Goal: Complete application form: Complete application form

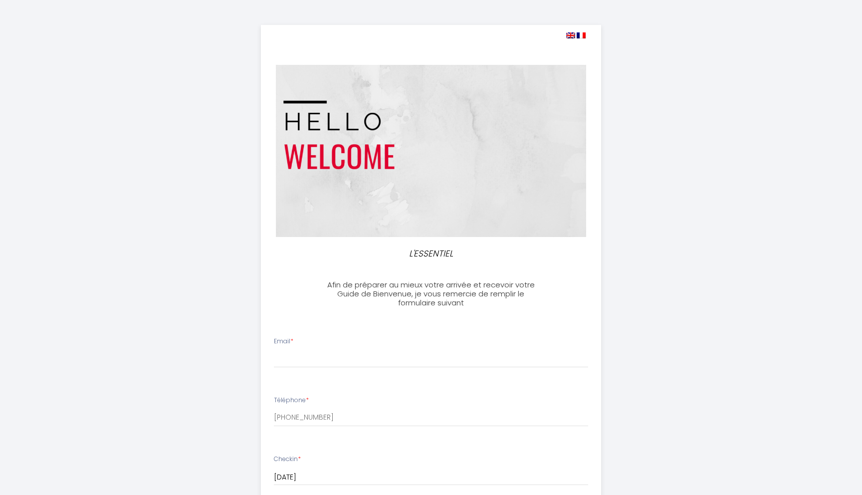
select select
click at [343, 339] on div "Email *" at bounding box center [431, 352] width 328 height 31
click at [327, 359] on input "Email *" at bounding box center [431, 359] width 315 height 18
type input "[EMAIL_ADDRESS][DOMAIN_NAME]"
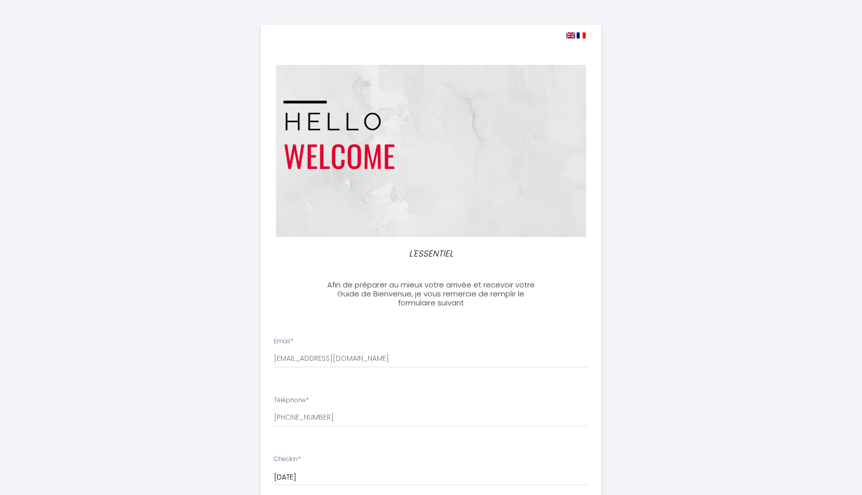
click at [315, 404] on div "Téléphone * [PHONE_NUMBER]" at bounding box center [431, 411] width 328 height 31
click at [314, 409] on input "[PHONE_NUMBER]" at bounding box center [431, 418] width 315 height 18
drag, startPoint x: 338, startPoint y: 412, endPoint x: 259, endPoint y: 412, distance: 78.3
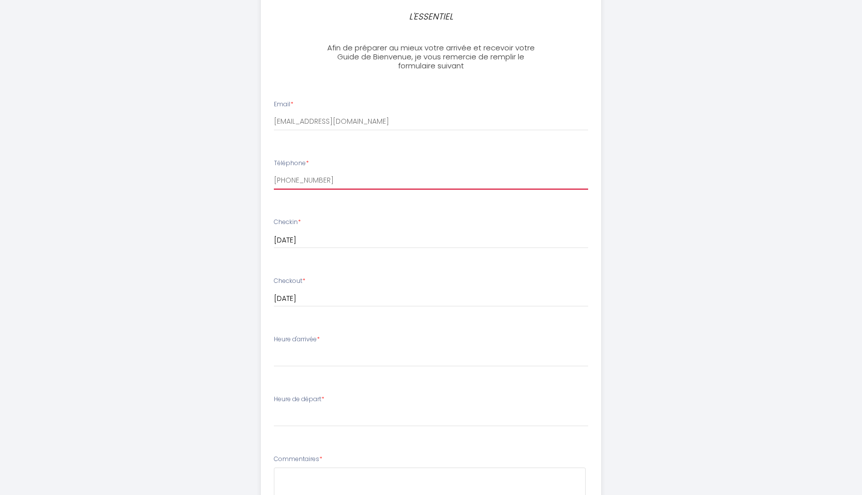
scroll to position [236, 0]
type input "[PHONE_NUMBER]"
click at [293, 340] on label "Heure d'arrivée *" at bounding box center [297, 339] width 46 height 9
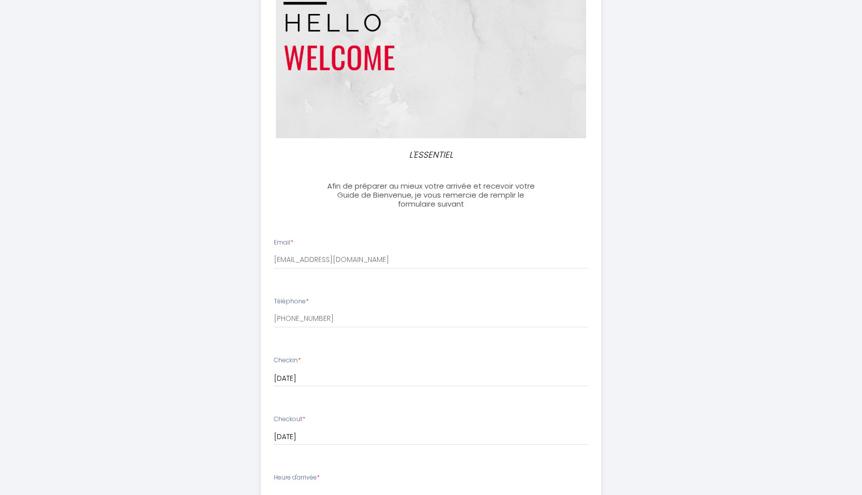
click at [193, 336] on div "L'ESSENTIEL Afin de préparer au mieux votre arrivée et recevoir votre Guide de …" at bounding box center [431, 376] width 511 height 951
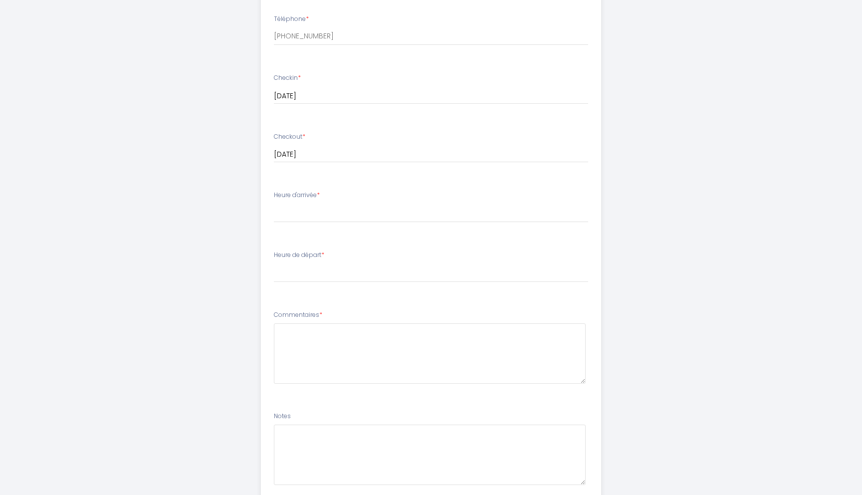
scroll to position [402, 0]
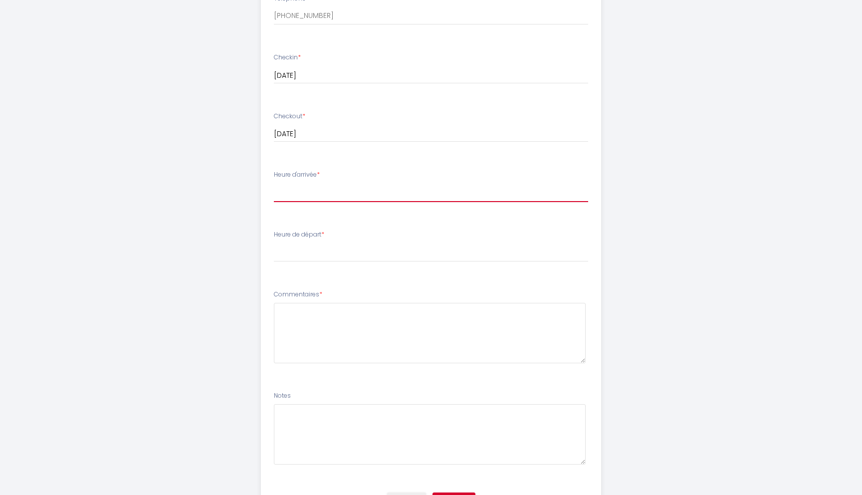
click at [308, 192] on select "17:00 17:30 18:00 18:30 19:00 19:30 20:00 20:30 21:00 21:30 22:00 22:30 23:00" at bounding box center [431, 192] width 315 height 19
select select "17:00"
click at [303, 256] on select "00:00 00:30 01:00 01:30 02:00 02:30 03:00 03:30 04:00 04:30 05:00 05:30 06:00 0…" at bounding box center [431, 252] width 315 height 19
select select "11:00"
click at [207, 244] on div "L'ESSENTIEL Afin de préparer au mieux votre arrivée et recevoir votre Guide de …" at bounding box center [431, 73] width 511 height 951
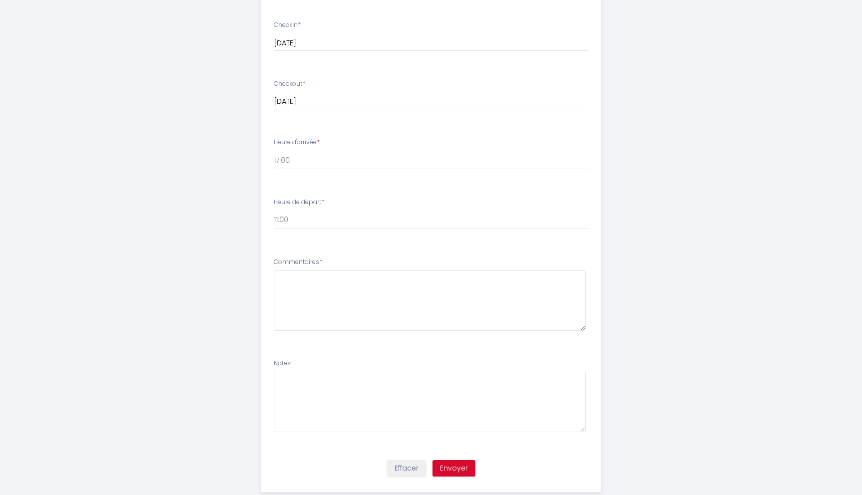
scroll to position [439, 0]
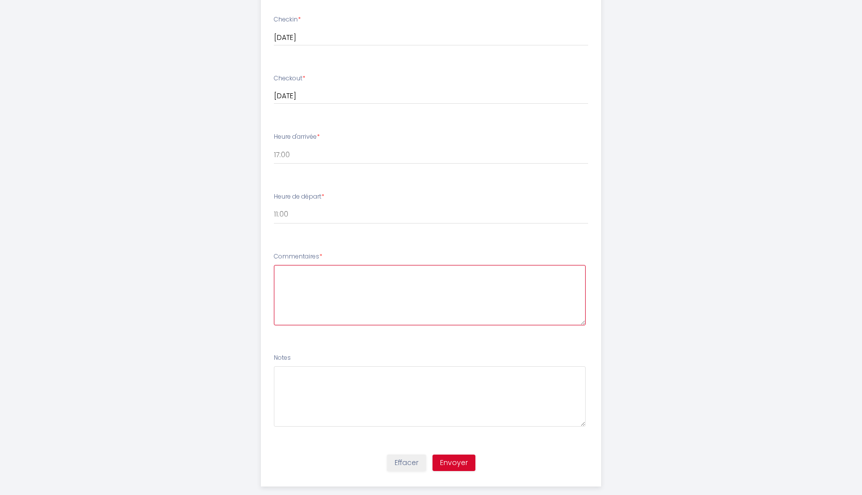
click at [344, 287] on textarea at bounding box center [430, 295] width 312 height 60
type textarea "f"
type textarea "We need an earlier check in time as 5PM is really unreasonable. Preferably arou…"
click at [450, 462] on button "Envoyer" at bounding box center [453, 462] width 43 height 17
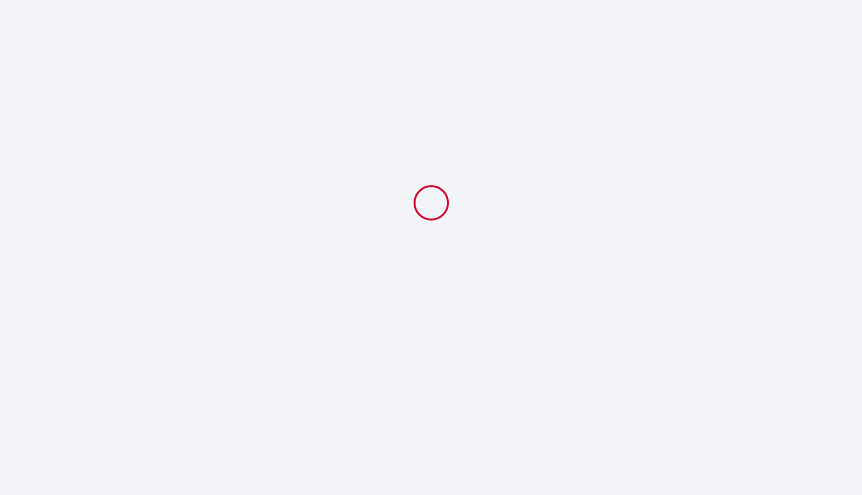
scroll to position [0, 0]
select select "11:00"
